Goal: Communication & Community: Connect with others

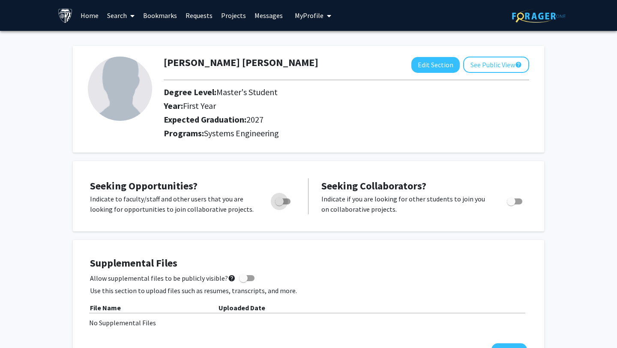
click at [284, 199] on span "Toggle" at bounding box center [282, 201] width 15 height 6
click at [279, 204] on input "Are you actively seeking opportunities?" at bounding box center [279, 204] width 0 height 0
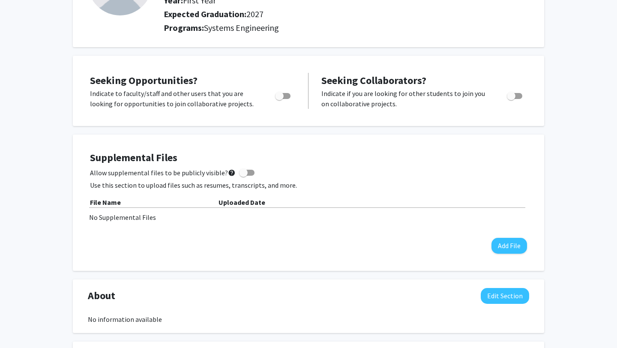
scroll to position [106, 0]
click at [279, 97] on span "Toggle" at bounding box center [279, 95] width 9 height 9
click at [279, 99] on input "Are you actively seeking opportunities?" at bounding box center [279, 99] width 0 height 0
checkbox input "true"
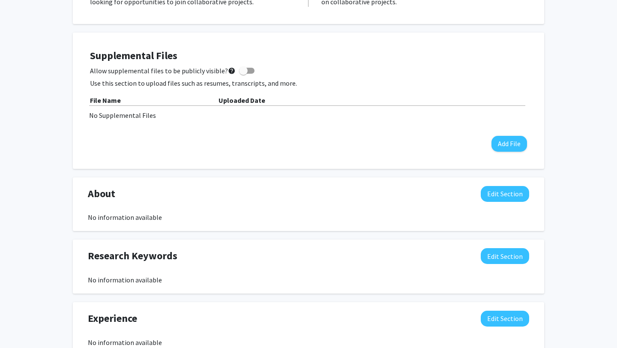
scroll to position [216, 0]
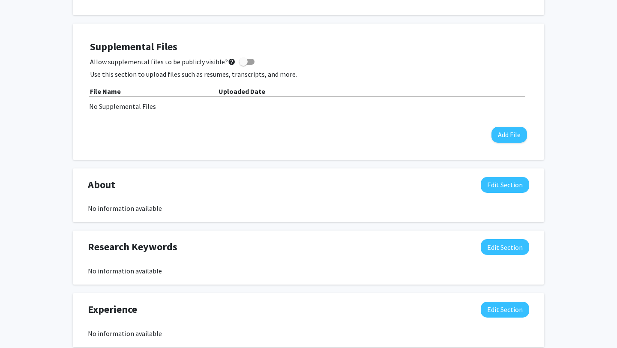
click at [69, 87] on div "[PERSON_NAME] [PERSON_NAME] Edit Section See Public View help Degree Level: Mas…" at bounding box center [308, 187] width 617 height 747
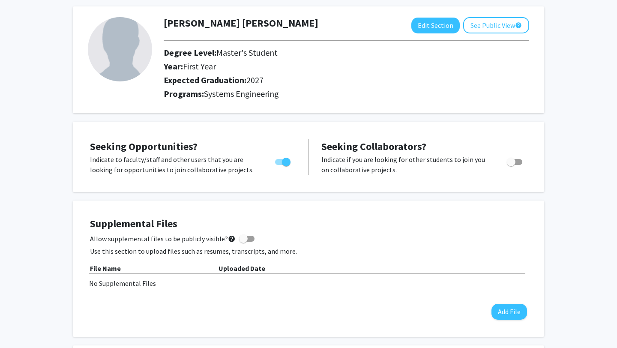
scroll to position [0, 0]
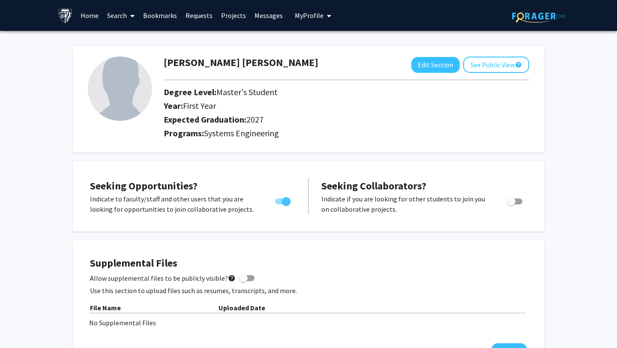
click at [103, 14] on link "Search" at bounding box center [121, 15] width 36 height 30
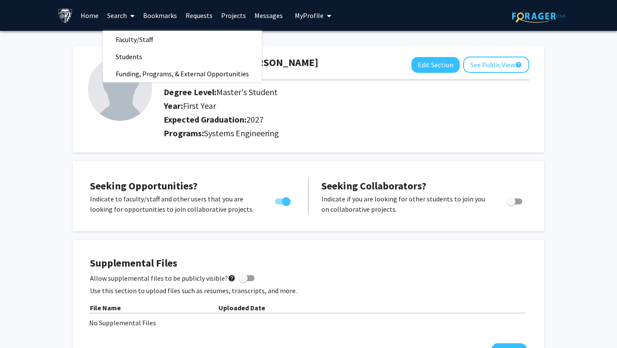
click at [261, 15] on link "Messages" at bounding box center [268, 15] width 37 height 30
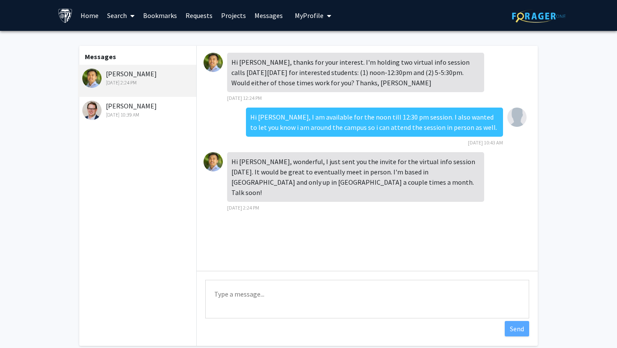
click at [328, 296] on textarea "Type a message" at bounding box center [367, 299] width 324 height 39
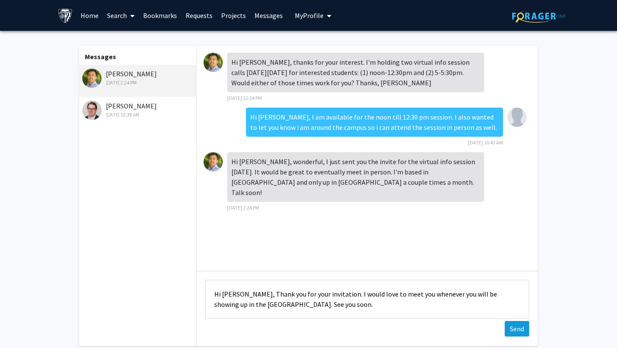
type textarea "Hi [PERSON_NAME], Thank you for your invitation. I would love to meet you whene…"
click at [521, 334] on button "Send" at bounding box center [517, 328] width 24 height 15
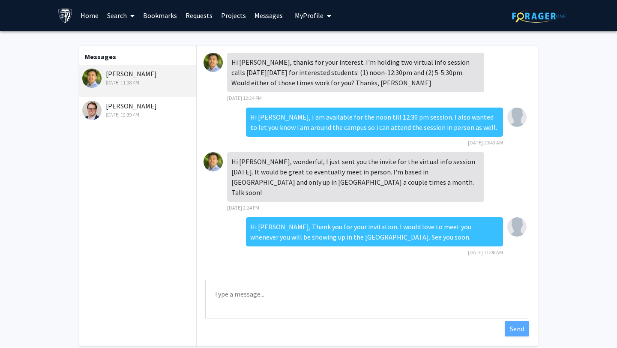
click at [131, 96] on div "[PERSON_NAME] [DATE] 11:08 AM" at bounding box center [137, 81] width 118 height 32
click at [134, 115] on div "[DATE] 10:39 AM" at bounding box center [138, 115] width 112 height 8
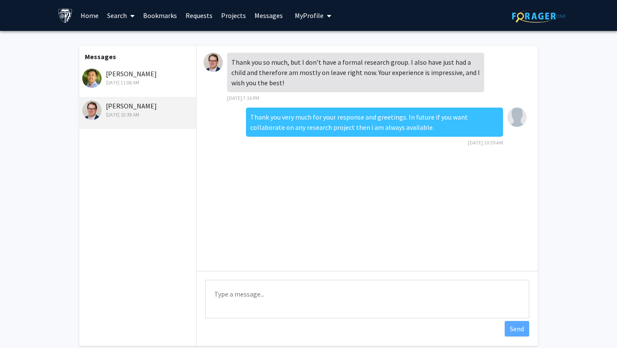
click at [141, 72] on div "[PERSON_NAME] [DATE] 11:08 AM" at bounding box center [138, 78] width 112 height 18
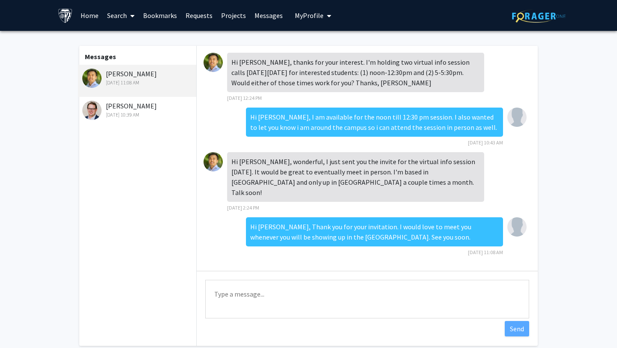
click at [211, 66] on img at bounding box center [213, 62] width 19 height 19
click at [516, 120] on img at bounding box center [516, 117] width 19 height 19
click at [218, 164] on img at bounding box center [213, 161] width 19 height 19
click at [139, 117] on div "[DATE] 10:39 AM" at bounding box center [138, 115] width 112 height 8
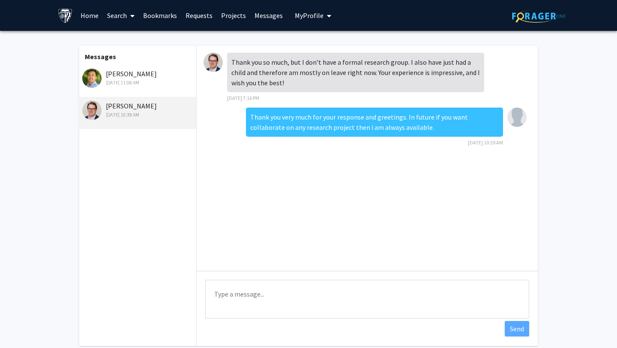
click at [141, 92] on div "[PERSON_NAME] [DATE] 11:08 AM" at bounding box center [137, 81] width 118 height 32
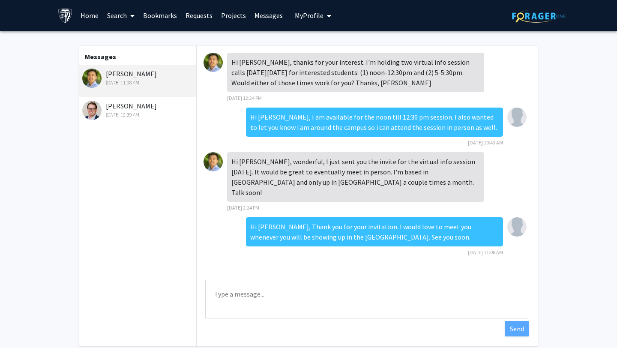
click at [131, 117] on div "[DATE] 10:39 AM" at bounding box center [138, 115] width 112 height 8
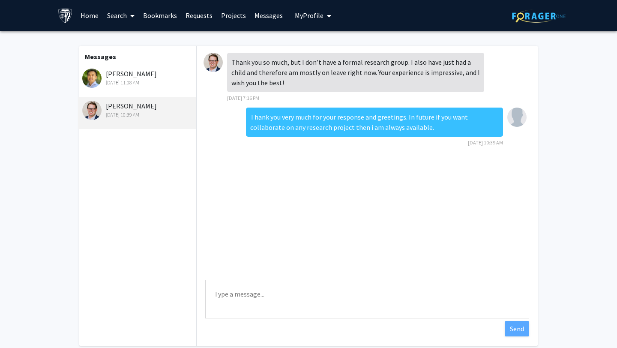
click at [134, 77] on div "[PERSON_NAME] [DATE] 11:08 AM" at bounding box center [138, 78] width 112 height 18
